Goal: Information Seeking & Learning: Understand process/instructions

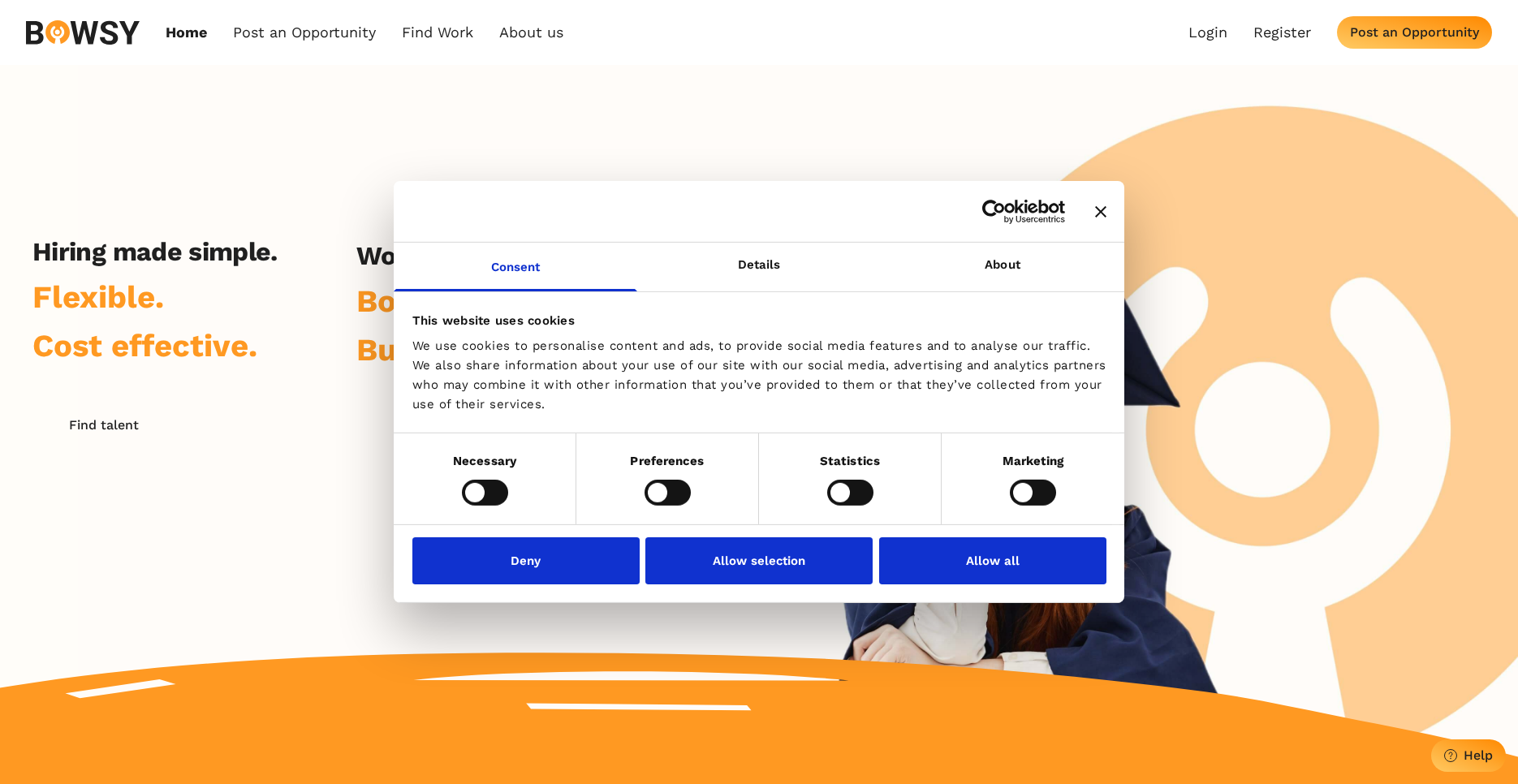
click at [1134, 201] on div "Hiring made simple. Flexible. Cost effective. Find talent Work while studying. …" at bounding box center [759, 411] width 1518 height 692
click at [1117, 207] on div at bounding box center [759, 212] width 731 height 61
click at [1105, 208] on icon "Close banner" at bounding box center [1100, 211] width 11 height 11
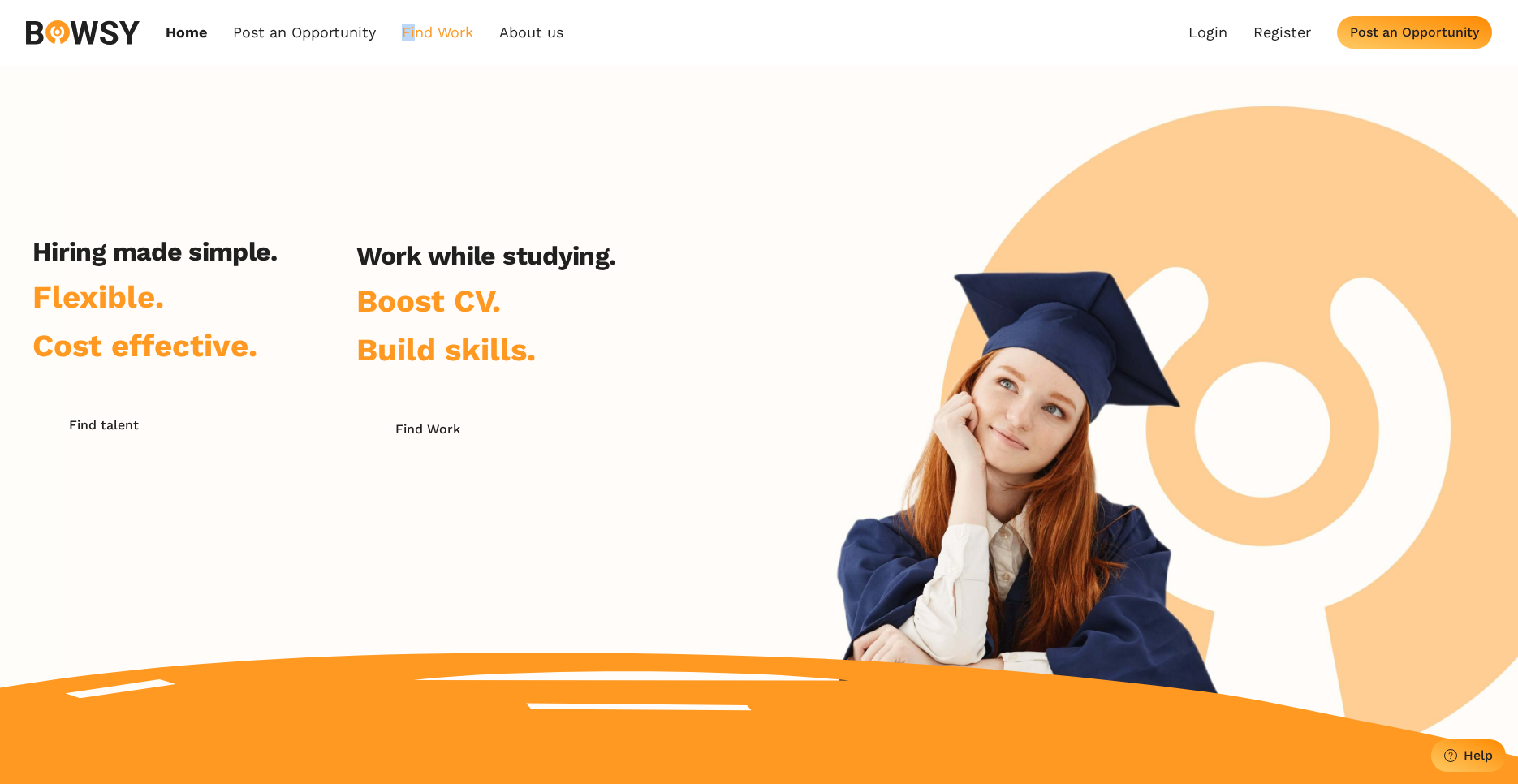
drag, startPoint x: 404, startPoint y: 26, endPoint x: 415, endPoint y: 31, distance: 12.1
click at [415, 31] on link "Find Work" at bounding box center [437, 32] width 72 height 18
click at [417, 33] on link "Find Work" at bounding box center [437, 32] width 72 height 18
drag, startPoint x: 429, startPoint y: 38, endPoint x: 434, endPoint y: 49, distance: 12.1
click at [430, 37] on link "Find Work" at bounding box center [437, 32] width 72 height 18
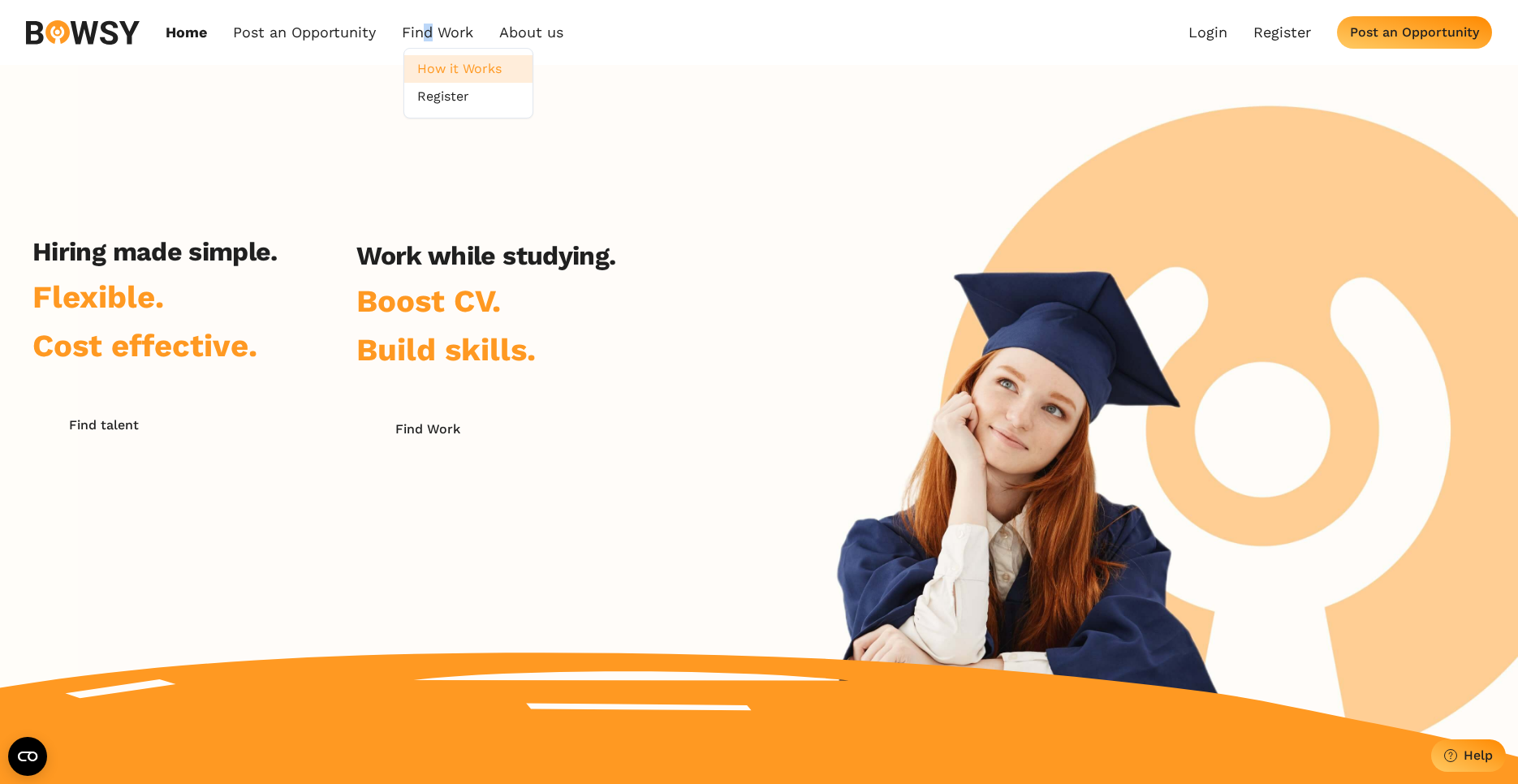
click at [441, 73] on link "How it Works" at bounding box center [468, 69] width 128 height 28
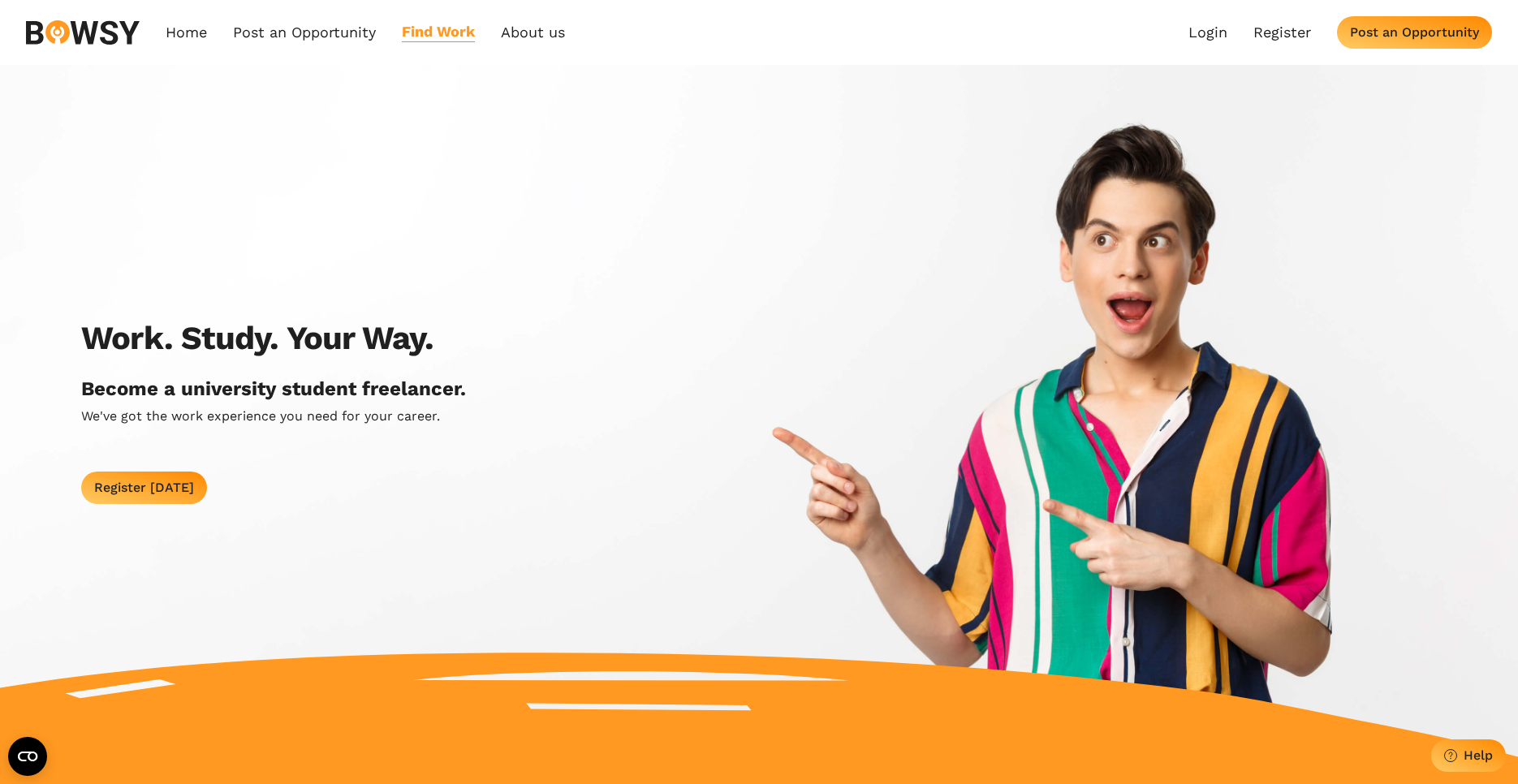
click at [445, 31] on link "Find Work" at bounding box center [438, 32] width 73 height 19
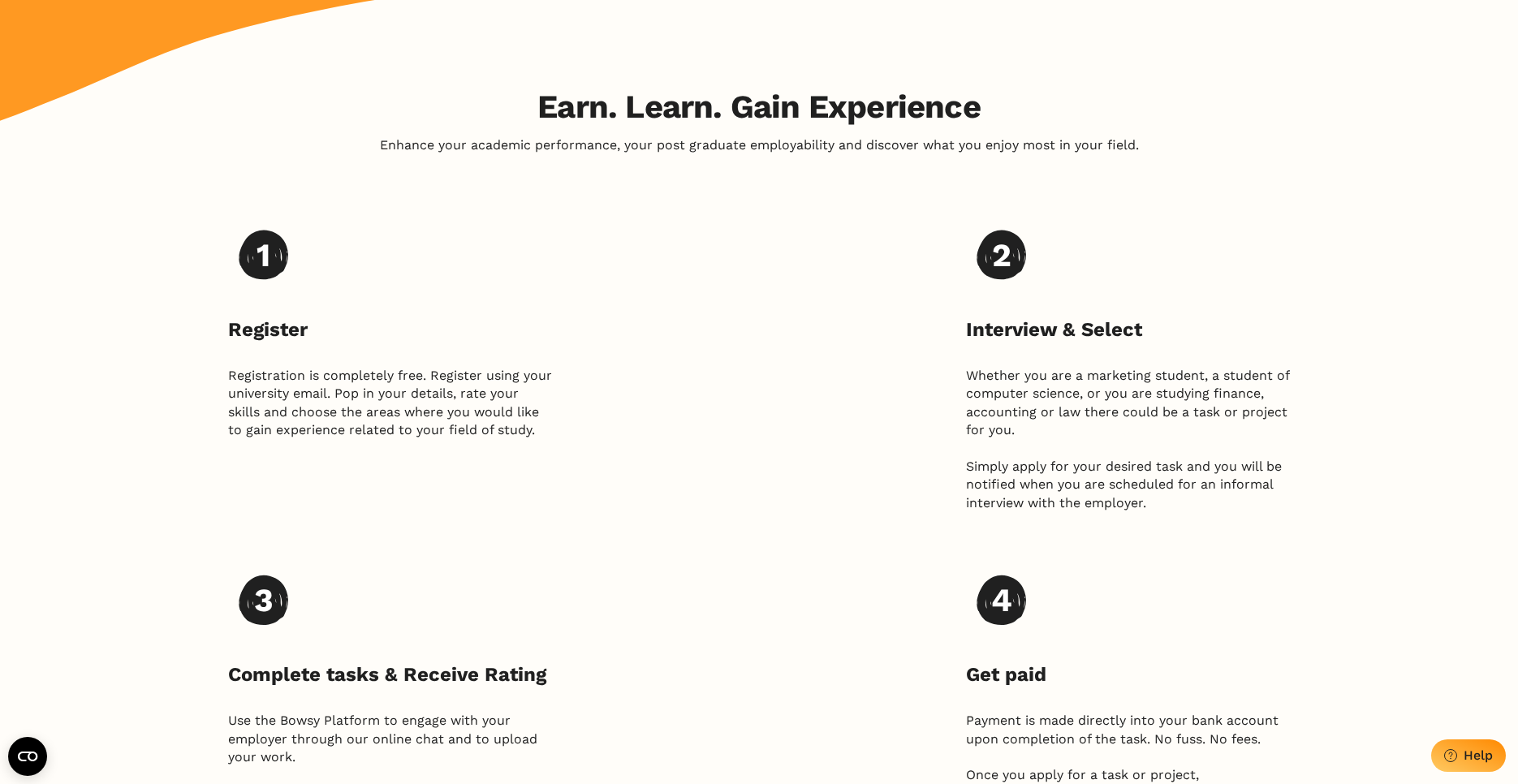
scroll to position [1514, 0]
